Goal: Task Accomplishment & Management: Manage account settings

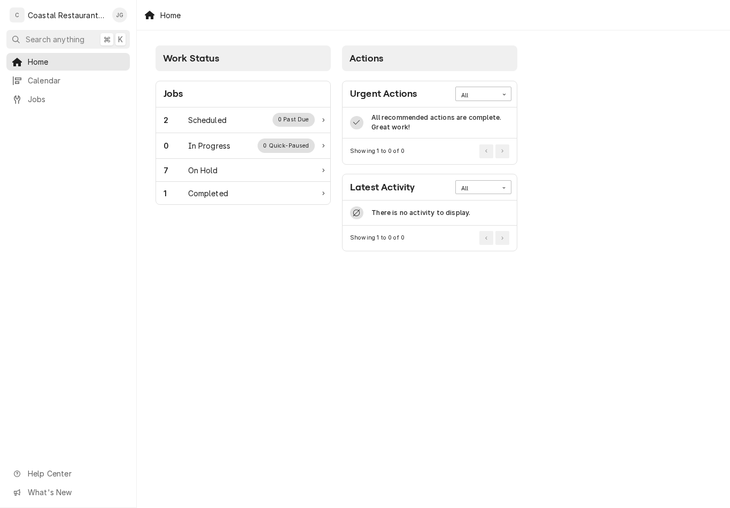
click at [227, 120] on div "2 Scheduled 0 Past Due" at bounding box center [239, 120] width 151 height 14
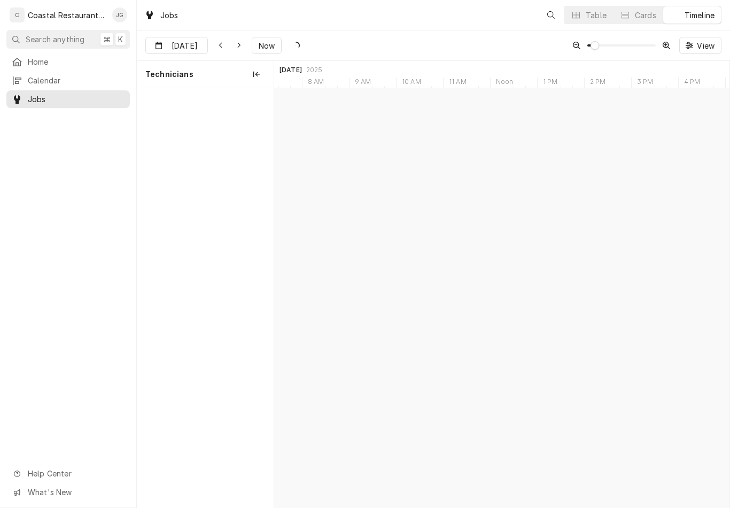
scroll to position [0, 9025]
click at [272, 46] on button "Now" at bounding box center [267, 45] width 30 height 17
type input "[DATE]"
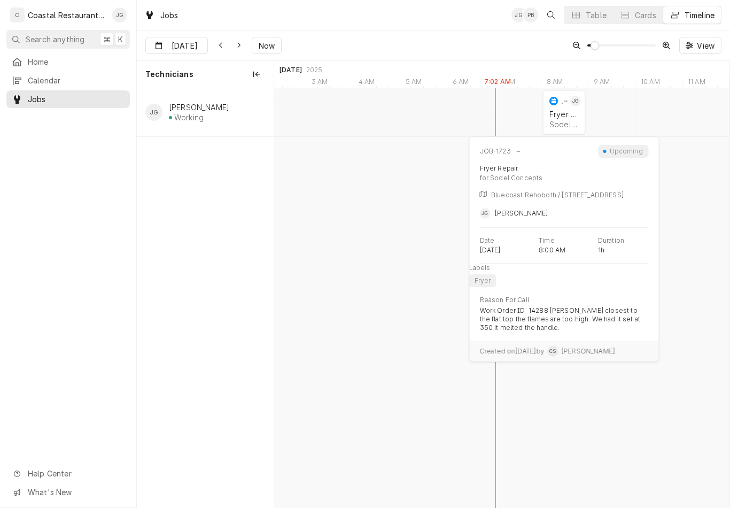
click at [556, 126] on div "Sodel Concepts | [GEOGRAPHIC_DATA], 19971" at bounding box center [563, 124] width 29 height 9
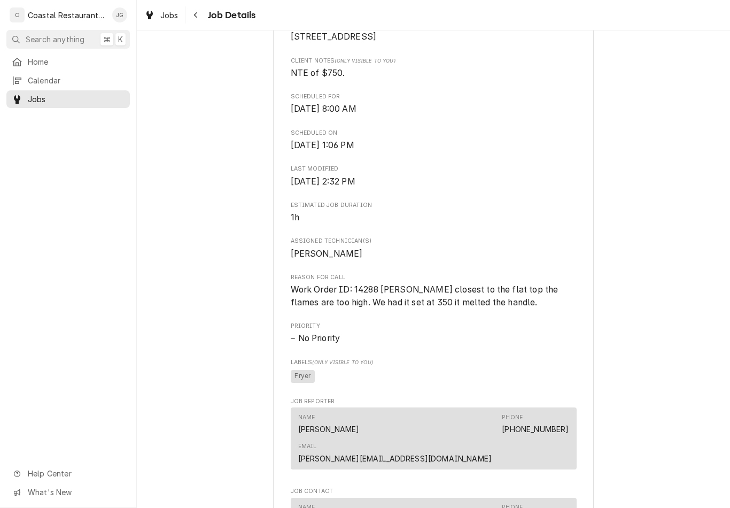
scroll to position [317, 0]
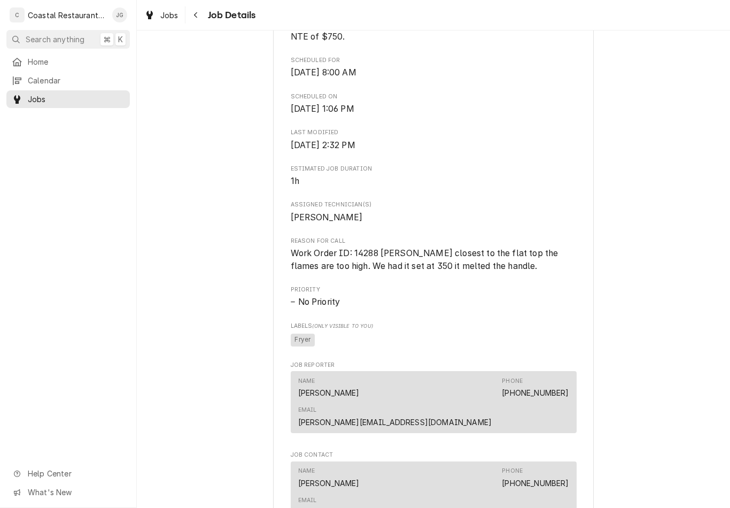
click at [73, 58] on span "Home" at bounding box center [76, 61] width 97 height 11
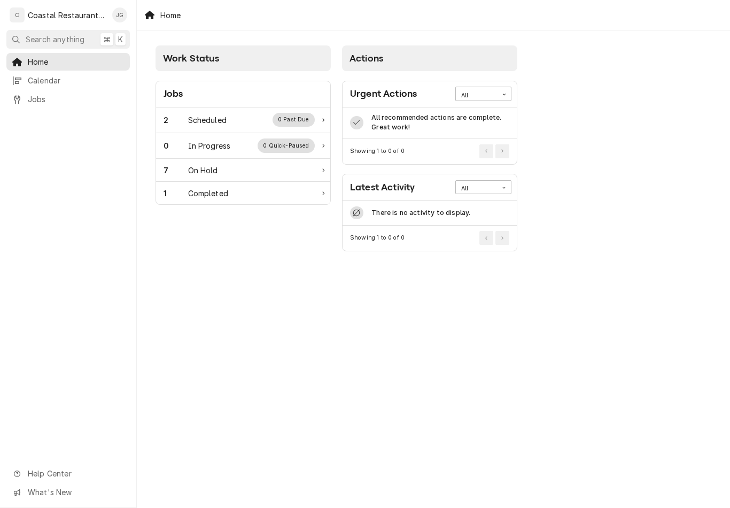
click at [213, 117] on div "Scheduled" at bounding box center [207, 119] width 38 height 11
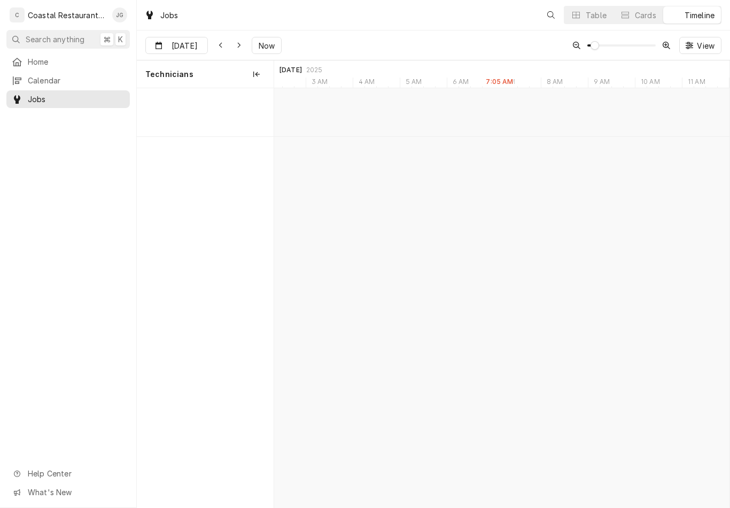
scroll to position [0, 9022]
